Goal: Information Seeking & Learning: Learn about a topic

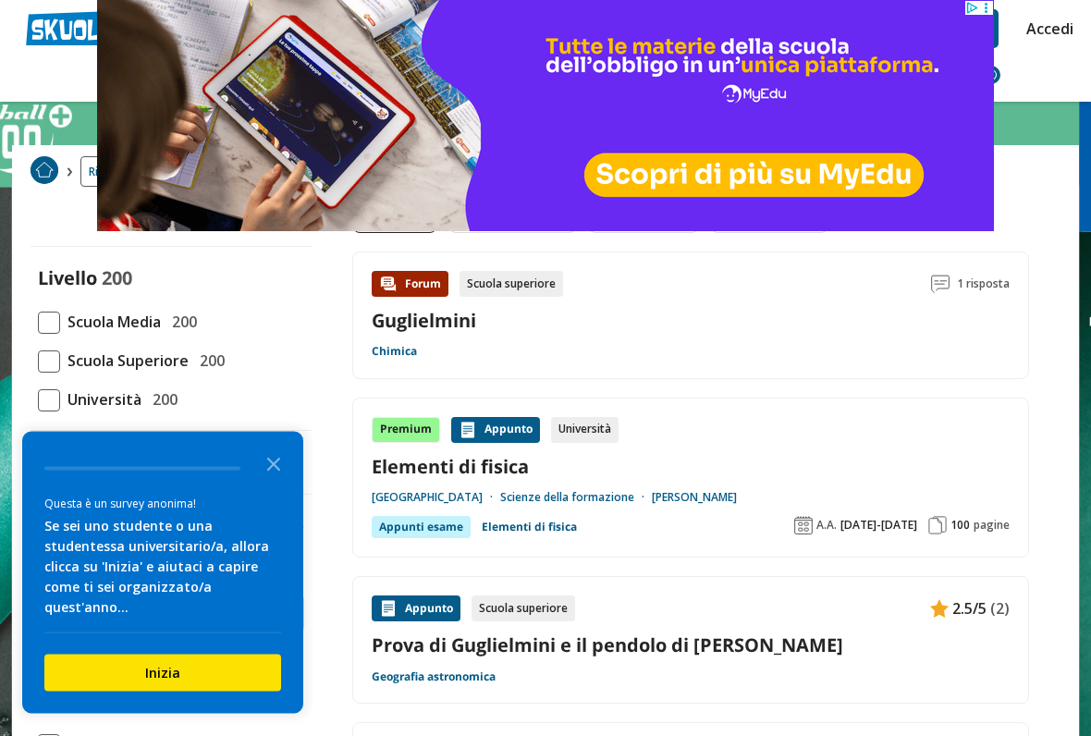
scroll to position [46, 0]
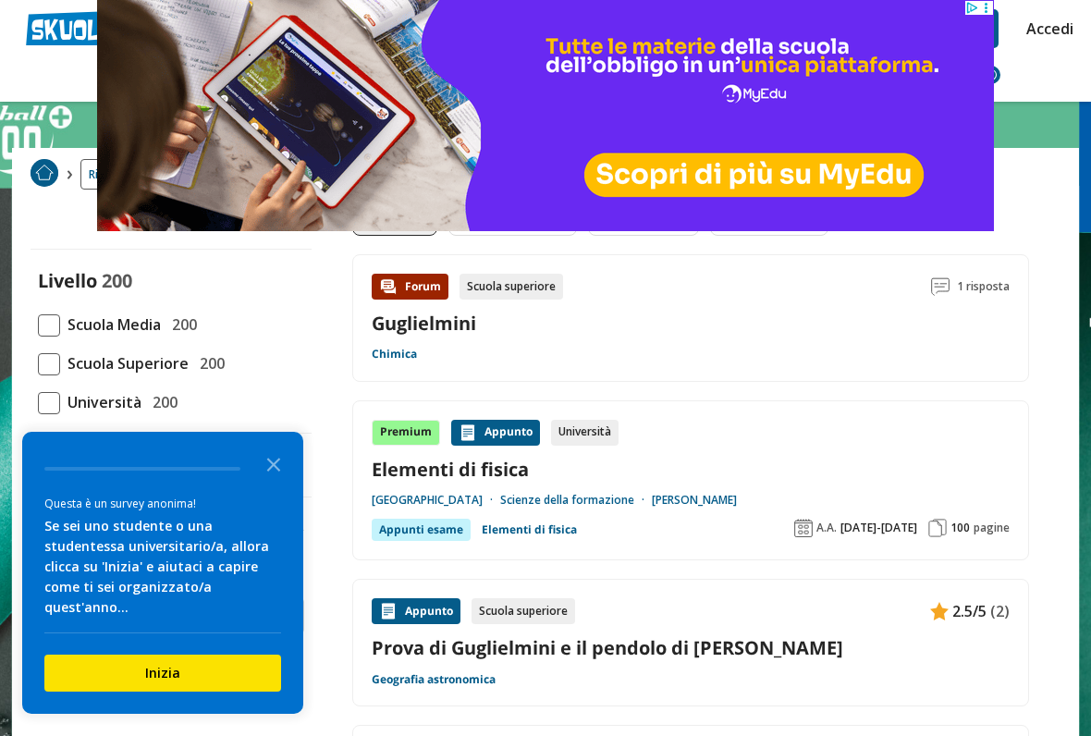
click at [54, 328] on span at bounding box center [49, 325] width 22 height 22
click at [38, 325] on input "Scuola Media 200" at bounding box center [38, 325] width 0 height 0
checkbox input "true"
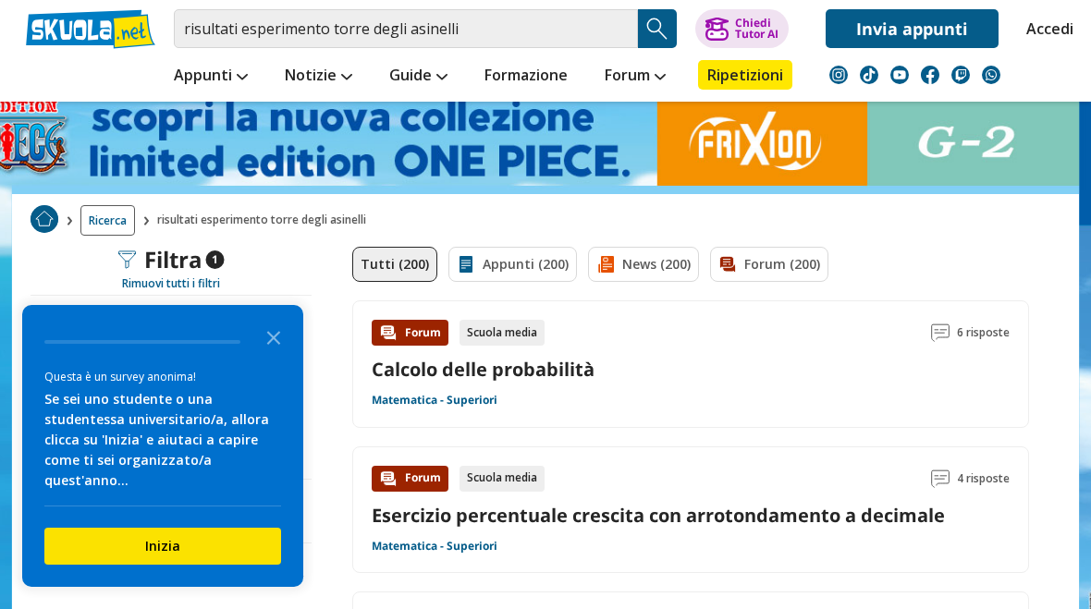
click at [510, 266] on link "Appunti (200)" at bounding box center [512, 264] width 129 height 35
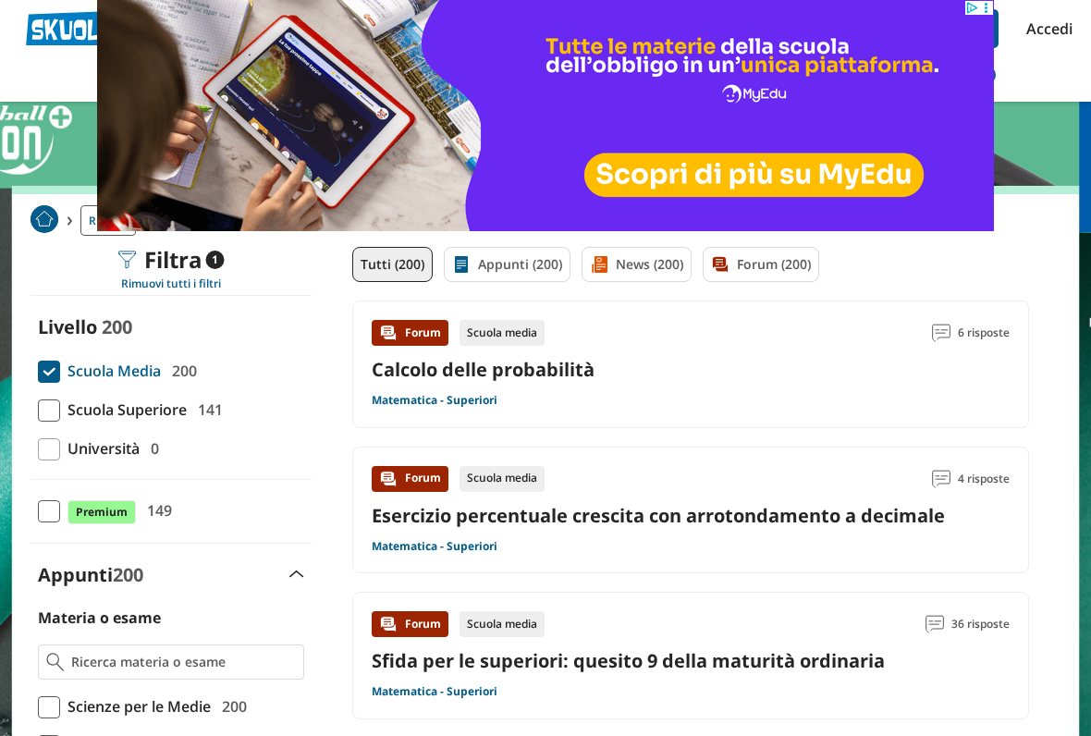
click at [159, 280] on div "Rimuovi tutti i filtri" at bounding box center [171, 283] width 281 height 15
